Goal: Obtain resource: Download file/media

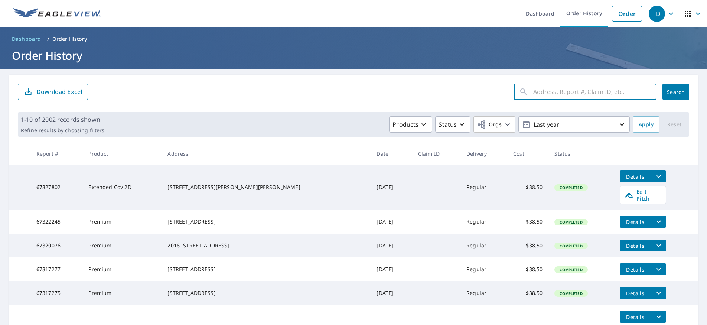
click at [554, 91] on input "text" at bounding box center [594, 91] width 123 height 21
paste input "[STREET_ADDRESS]"
type input "[STREET_ADDRESS]"
click at [670, 91] on span "Search" at bounding box center [675, 91] width 15 height 7
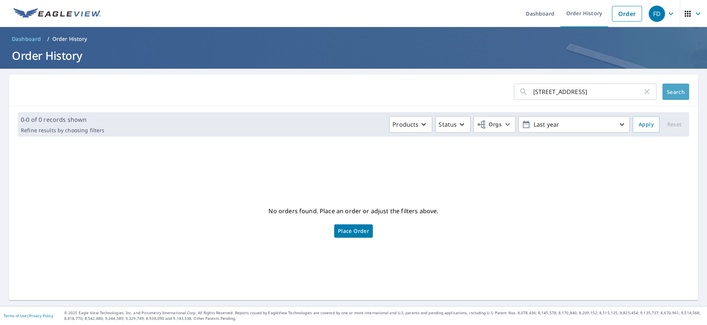
click at [672, 91] on span "Search" at bounding box center [675, 91] width 15 height 7
click at [635, 91] on input "[STREET_ADDRESS]" at bounding box center [587, 91] width 109 height 21
click at [608, 86] on input "[STREET_ADDRESS]" at bounding box center [587, 91] width 109 height 21
click at [608, 91] on input "[STREET_ADDRESS]" at bounding box center [587, 91] width 109 height 21
type input "3628"
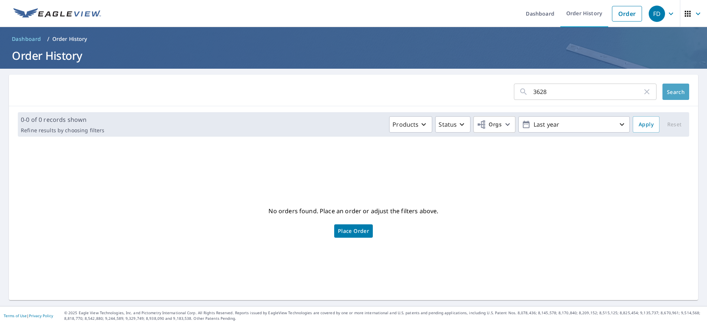
click at [668, 92] on span "Search" at bounding box center [675, 91] width 15 height 7
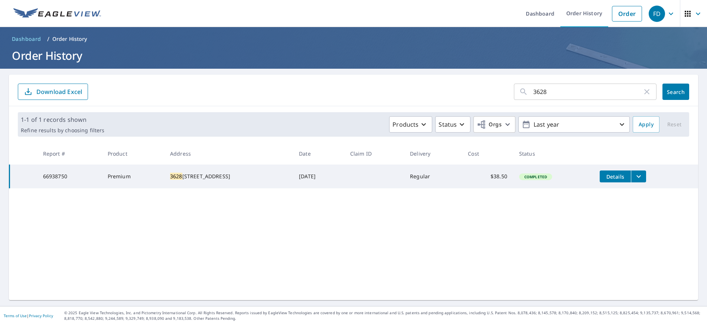
click at [639, 175] on icon "filesDropdownBtn-66938750" at bounding box center [638, 176] width 9 height 9
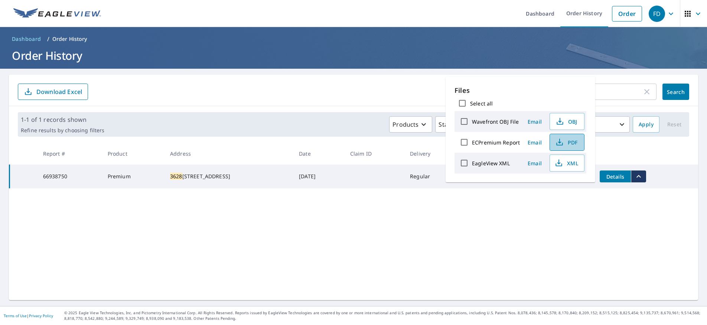
click at [573, 141] on span "PDF" at bounding box center [566, 142] width 24 height 9
